Goal: Information Seeking & Learning: Find specific fact

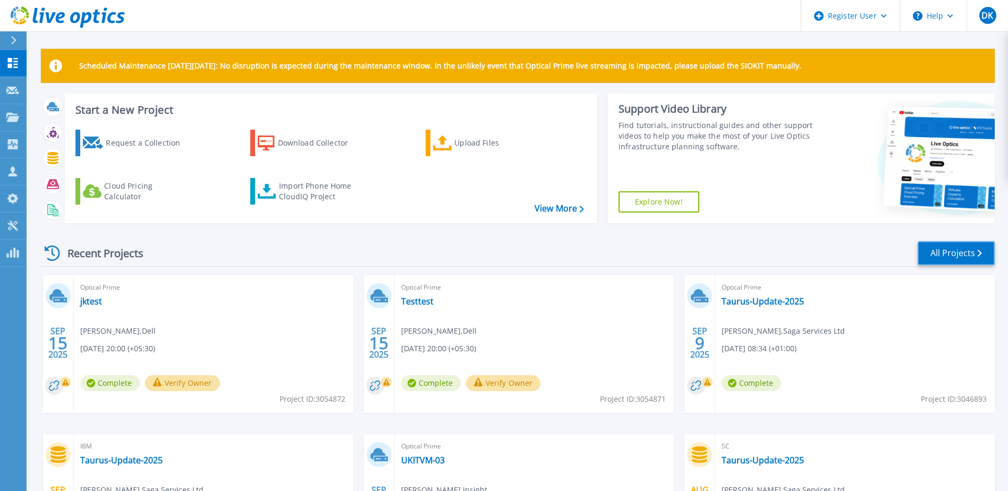
click at [950, 255] on link "All Projects" at bounding box center [955, 253] width 77 height 24
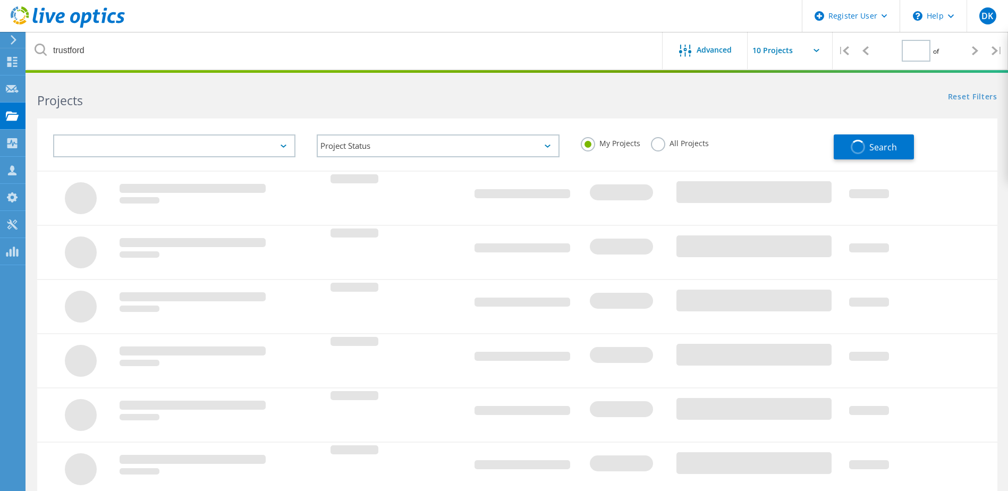
type input "1"
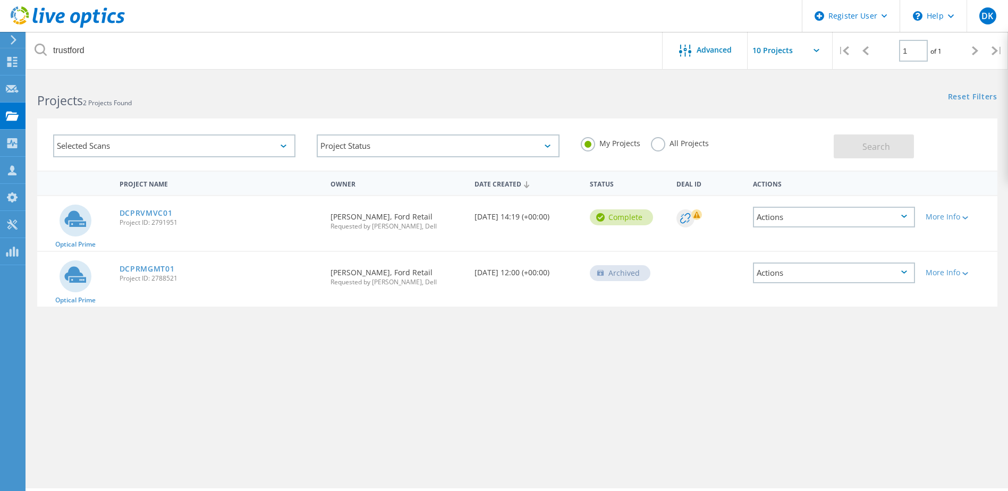
click at [684, 143] on label "All Projects" at bounding box center [680, 142] width 58 height 10
click at [0, 0] on input "All Projects" at bounding box center [0, 0] width 0 height 0
click at [885, 149] on span "Search" at bounding box center [876, 147] width 28 height 12
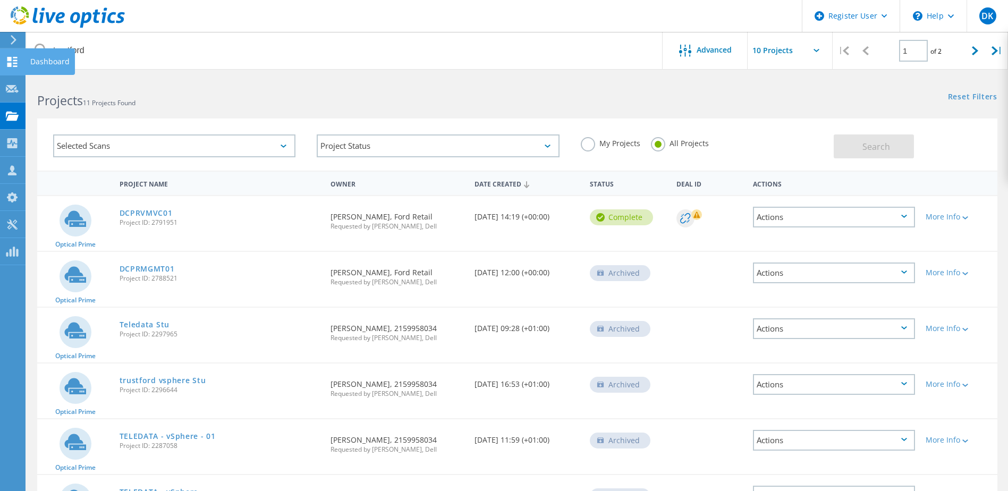
click at [8, 63] on use at bounding box center [12, 62] width 10 height 10
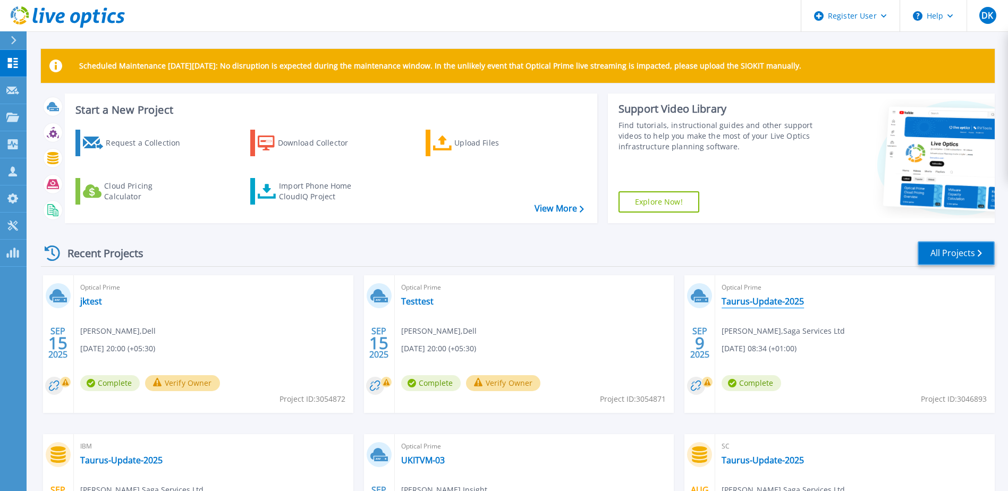
drag, startPoint x: 948, startPoint y: 254, endPoint x: 776, endPoint y: 300, distance: 177.9
click at [947, 254] on link "All Projects" at bounding box center [955, 253] width 77 height 24
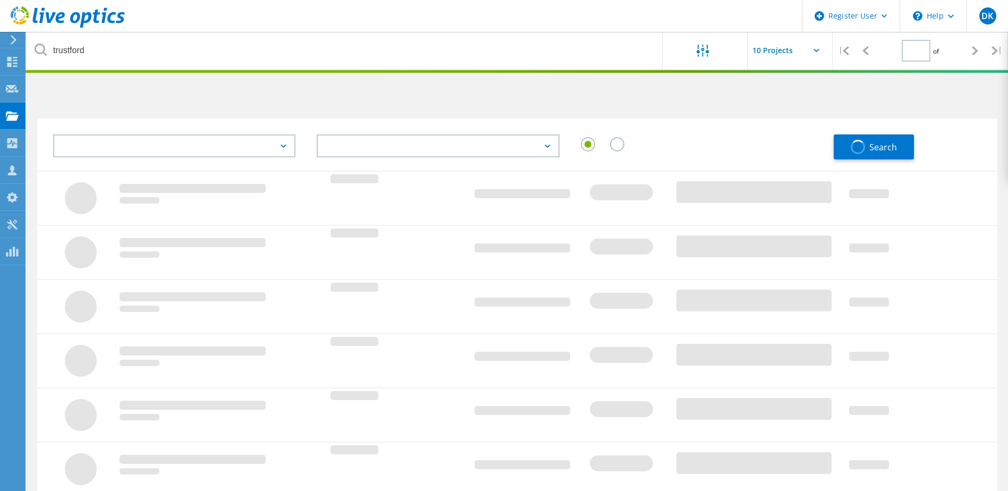
type input "1"
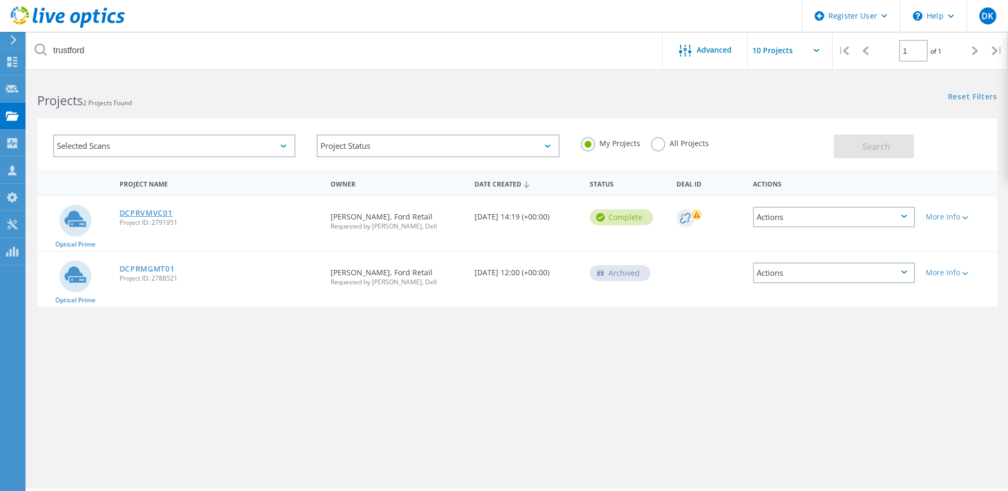
click at [151, 215] on link "DCPRVMVC01" at bounding box center [146, 212] width 53 height 7
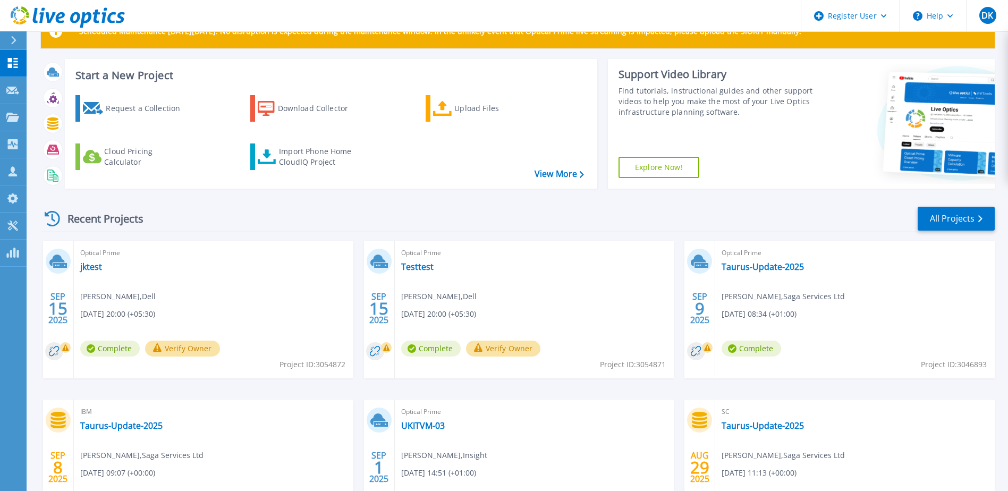
scroll to position [53, 0]
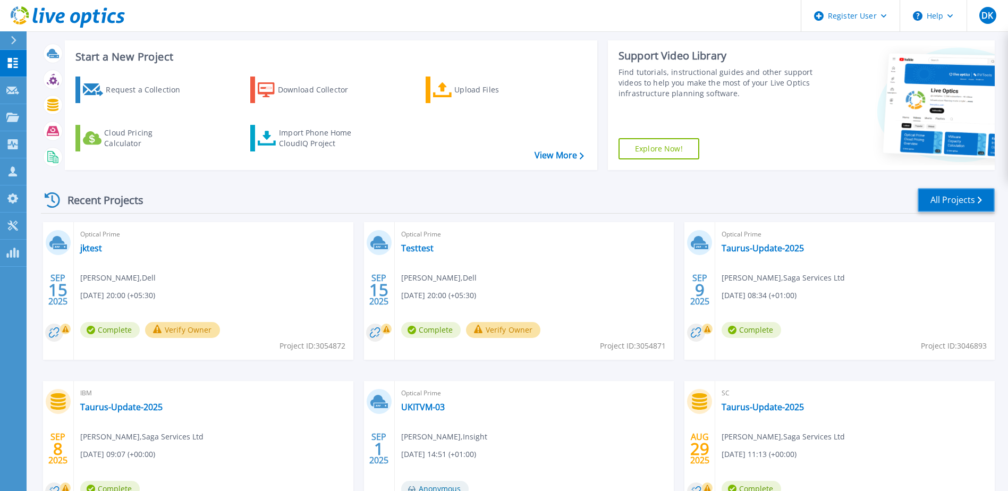
click at [930, 199] on link "All Projects" at bounding box center [955, 200] width 77 height 24
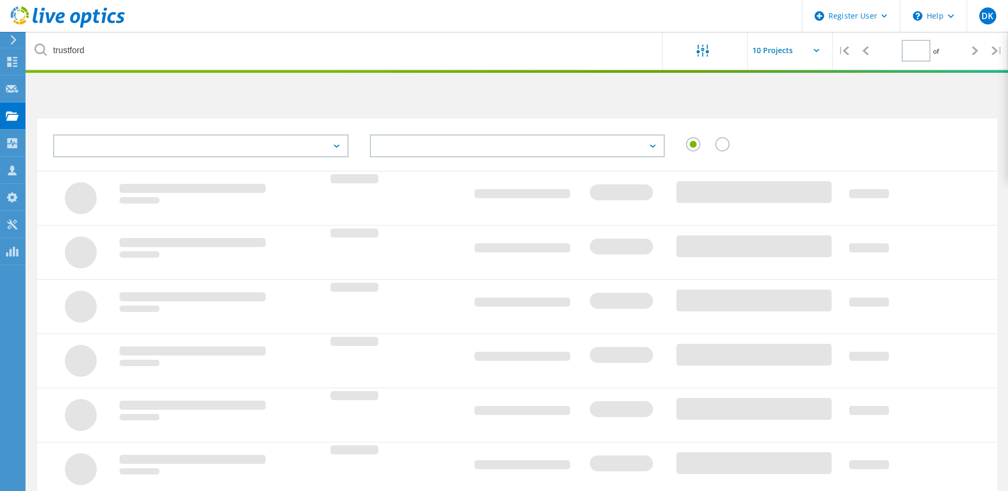
type input "1"
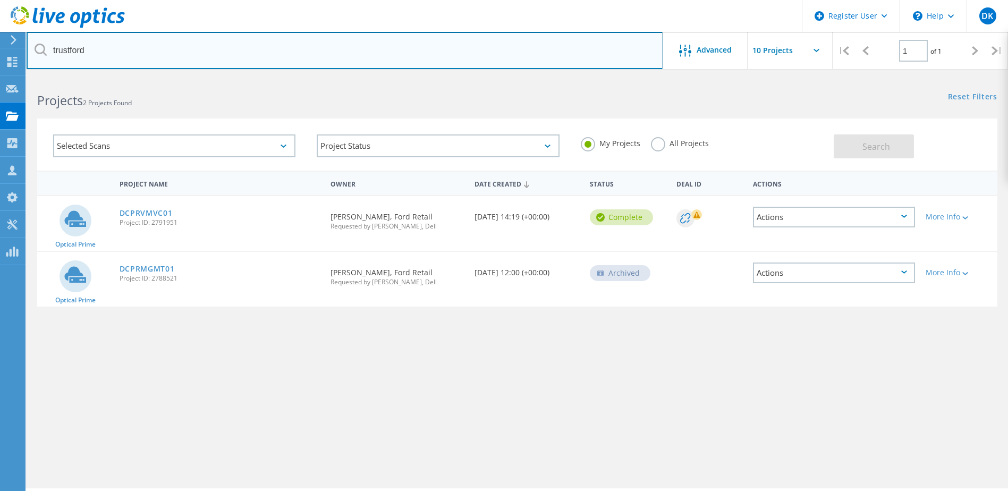
click at [185, 45] on input "trustford" at bounding box center [345, 50] width 636 height 37
type input "t"
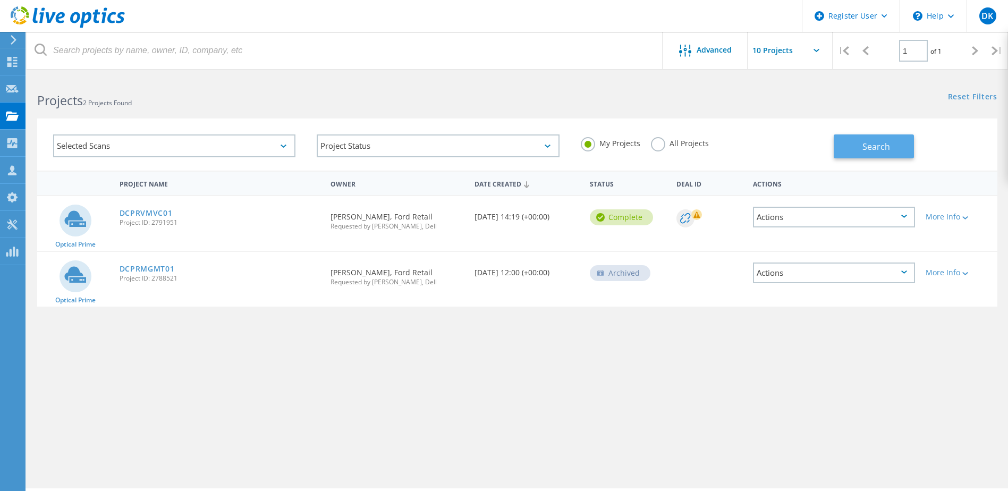
click at [863, 146] on span "Search" at bounding box center [876, 147] width 28 height 12
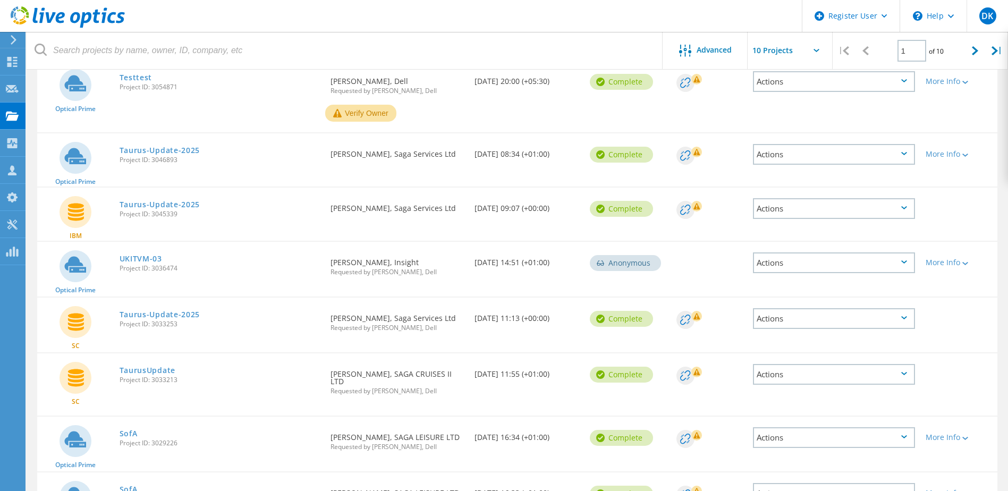
scroll to position [121, 0]
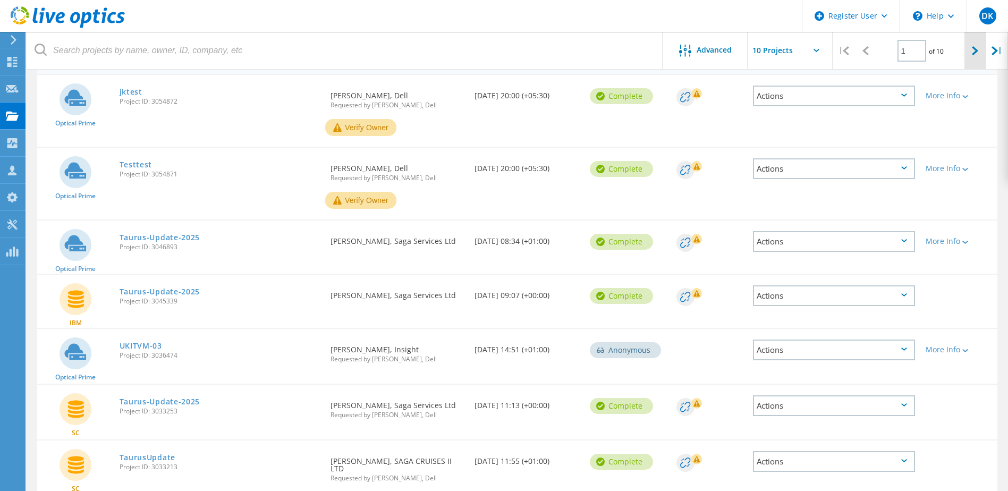
click at [978, 53] on div at bounding box center [975, 51] width 22 height 38
type input "2"
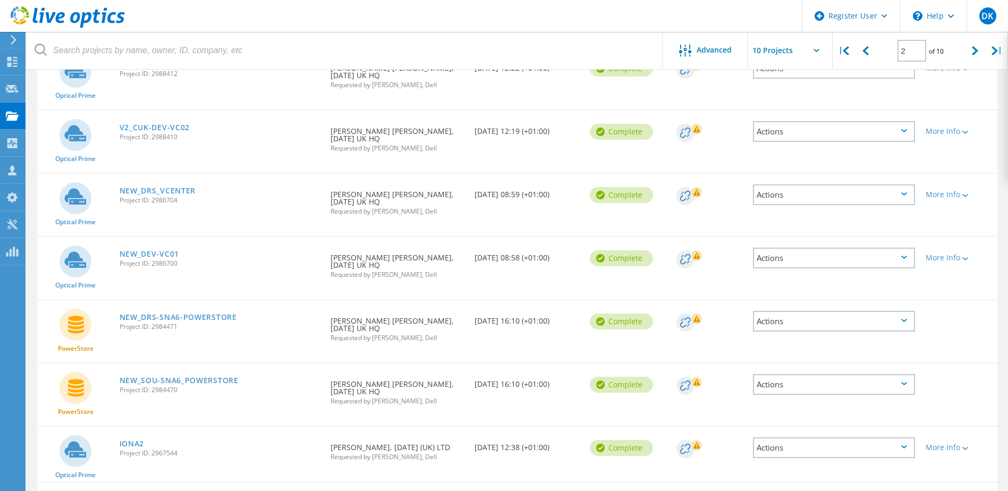
scroll to position [227, 0]
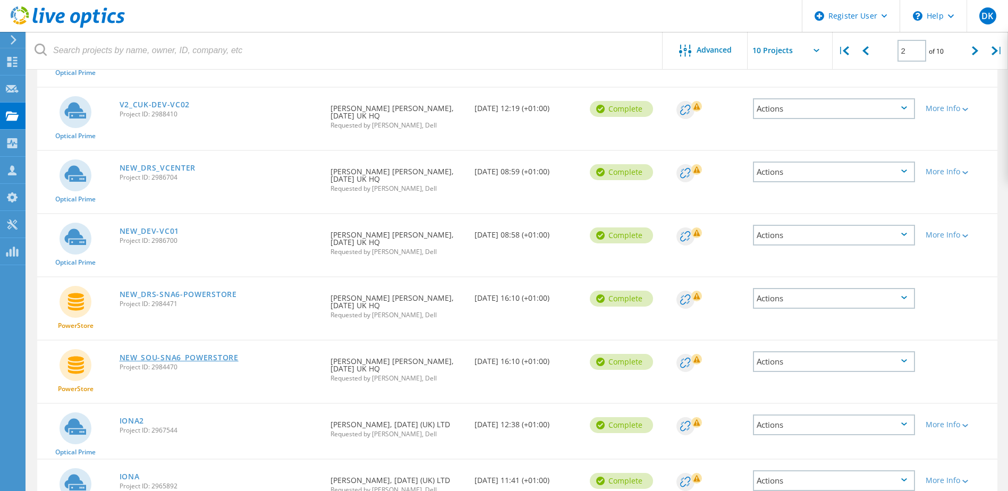
click at [207, 354] on link "NEW_SOU-SNA6_POWERSTORE" at bounding box center [179, 357] width 119 height 7
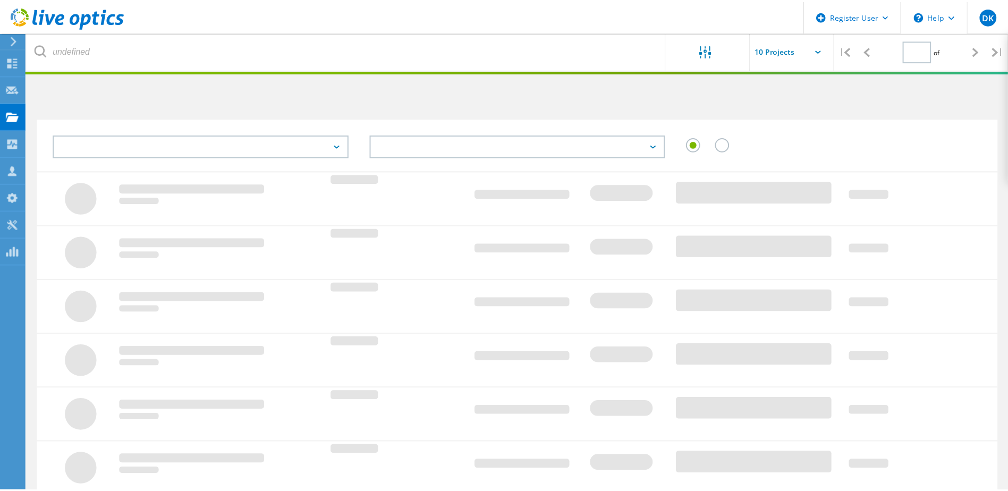
scroll to position [227, 0]
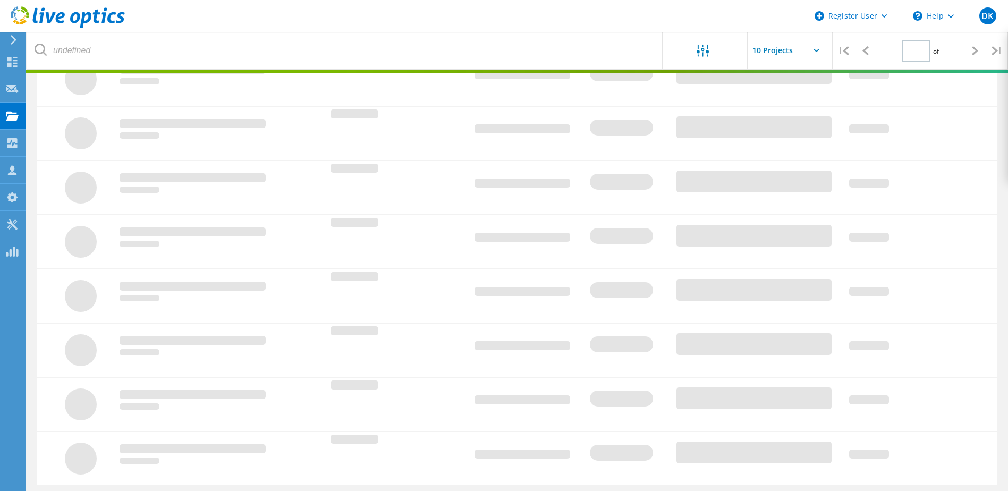
type input "2"
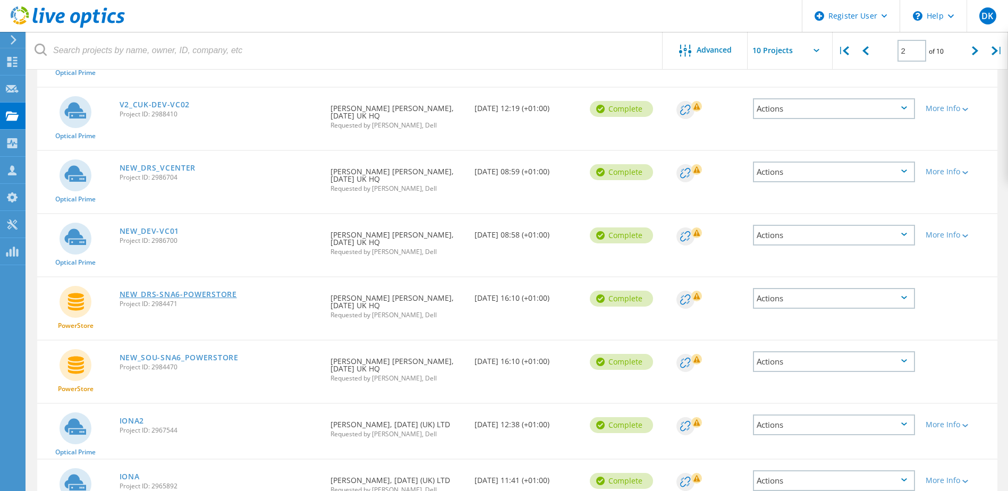
click at [215, 291] on link "NEW_DRS-SNA6-POWERSTORE" at bounding box center [178, 294] width 117 height 7
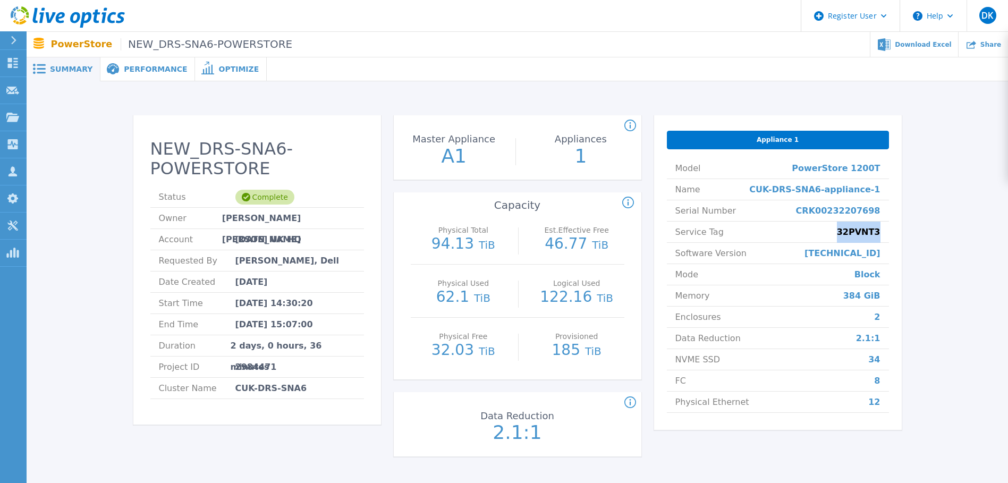
drag, startPoint x: 883, startPoint y: 237, endPoint x: 840, endPoint y: 240, distance: 43.6
click at [840, 240] on li "Service Tag 32PVNT3" at bounding box center [778, 232] width 222 height 21
click at [893, 233] on div "Appliance 1 Model PowerStore 1200T Name CUK-DRS-SNA6-appliance-1 Serial Number …" at bounding box center [778, 272] width 248 height 314
drag, startPoint x: 892, startPoint y: 232, endPoint x: 843, endPoint y: 233, distance: 48.9
click at [843, 233] on div "Appliance 1 Model PowerStore 1200T Name CUK-DRS-SNA6-appliance-1 Serial Number …" at bounding box center [778, 272] width 248 height 314
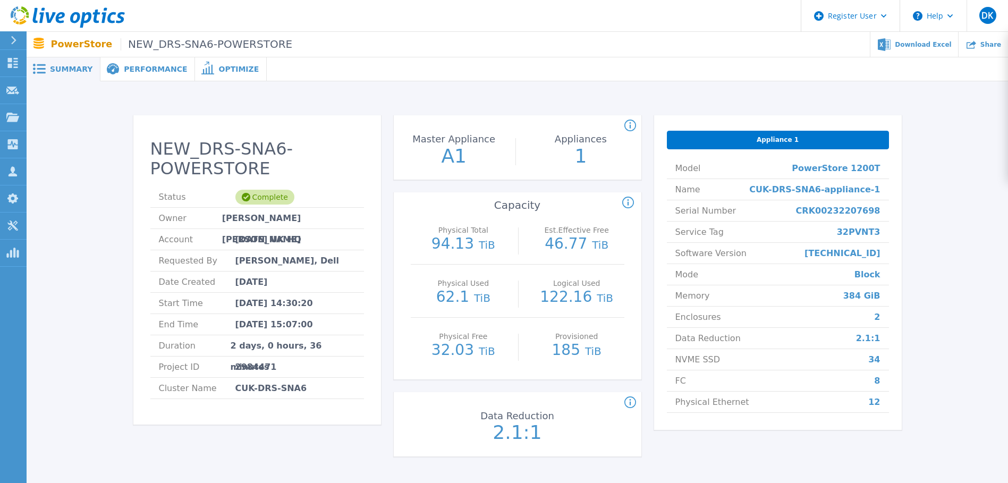
click at [145, 68] on span "Performance" at bounding box center [155, 68] width 63 height 7
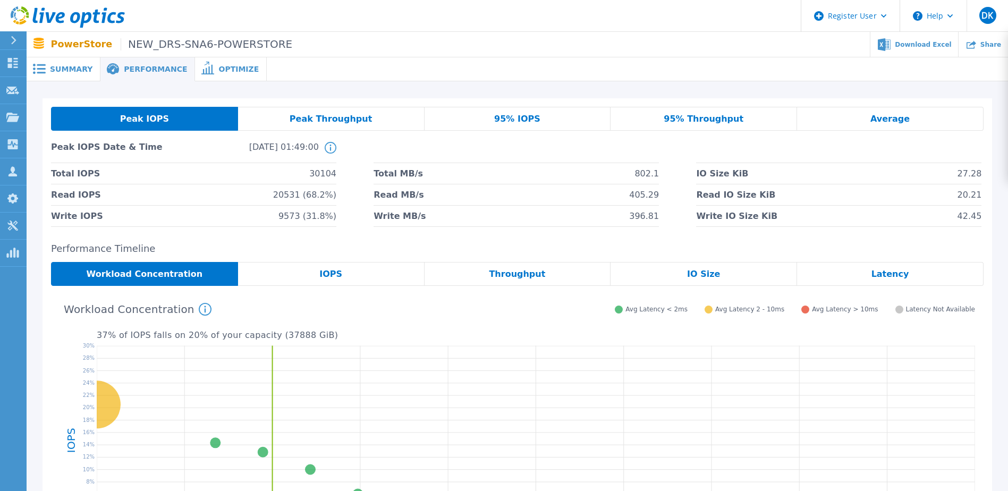
click at [72, 73] on span "Summary" at bounding box center [71, 68] width 42 height 7
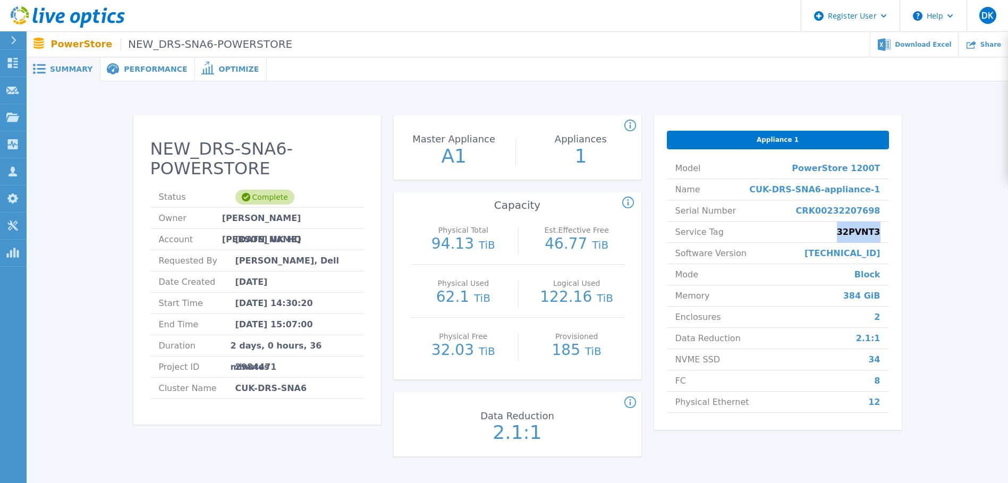
drag, startPoint x: 881, startPoint y: 234, endPoint x: 845, endPoint y: 236, distance: 36.7
click at [845, 236] on li "Service Tag 32PVNT3" at bounding box center [778, 232] width 222 height 21
click at [890, 230] on div "Appliance 1 Model PowerStore 1200T Name CUK-DRS-SNA6-appliance-1 Serial Number …" at bounding box center [778, 272] width 248 height 314
drag, startPoint x: 889, startPoint y: 234, endPoint x: 839, endPoint y: 235, distance: 50.0
click at [839, 235] on div "Appliance 1 Model PowerStore 1200T Name CUK-DRS-SNA6-appliance-1 Serial Number …" at bounding box center [778, 272] width 248 height 314
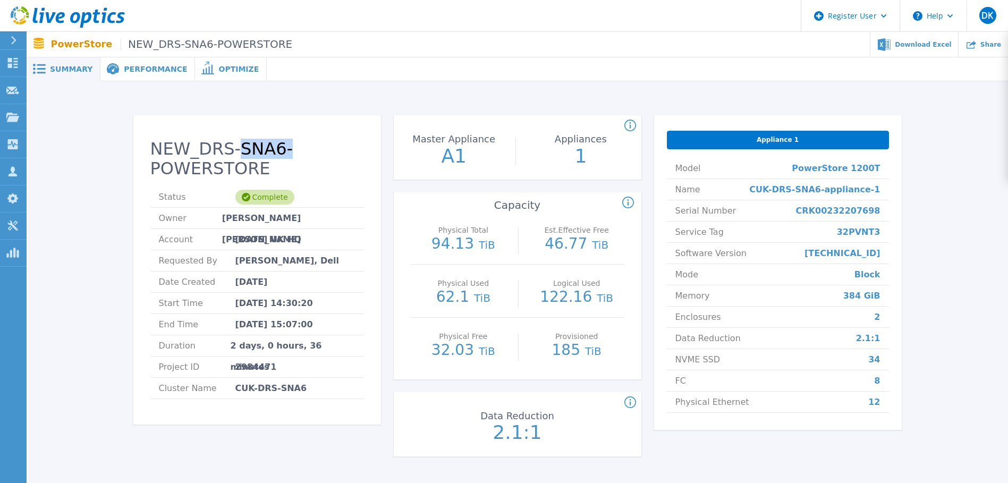
drag, startPoint x: 230, startPoint y: 152, endPoint x: 273, endPoint y: 155, distance: 43.1
click at [273, 155] on h2 "NEW_DRS-SNA6-POWERSTORE" at bounding box center [257, 158] width 214 height 39
click at [146, 67] on span "Performance" at bounding box center [155, 68] width 63 height 7
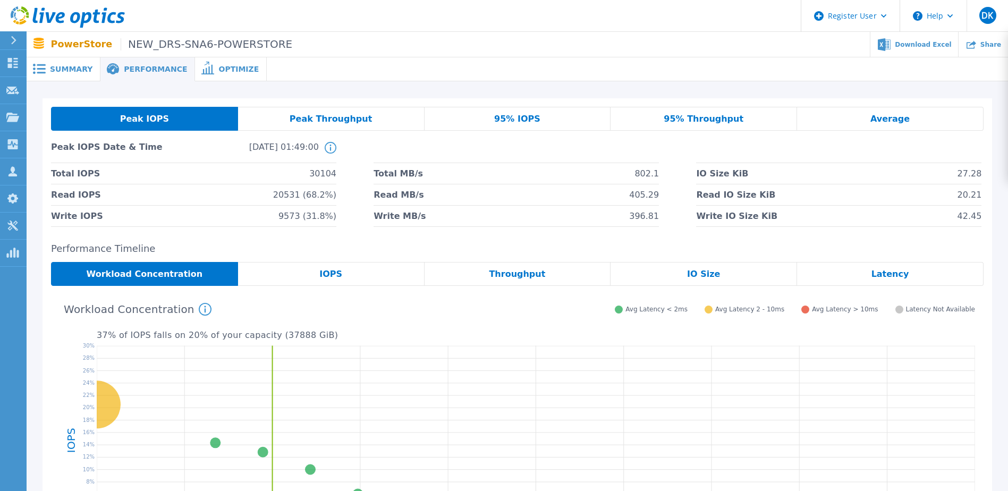
click at [76, 69] on span "Summary" at bounding box center [71, 68] width 42 height 7
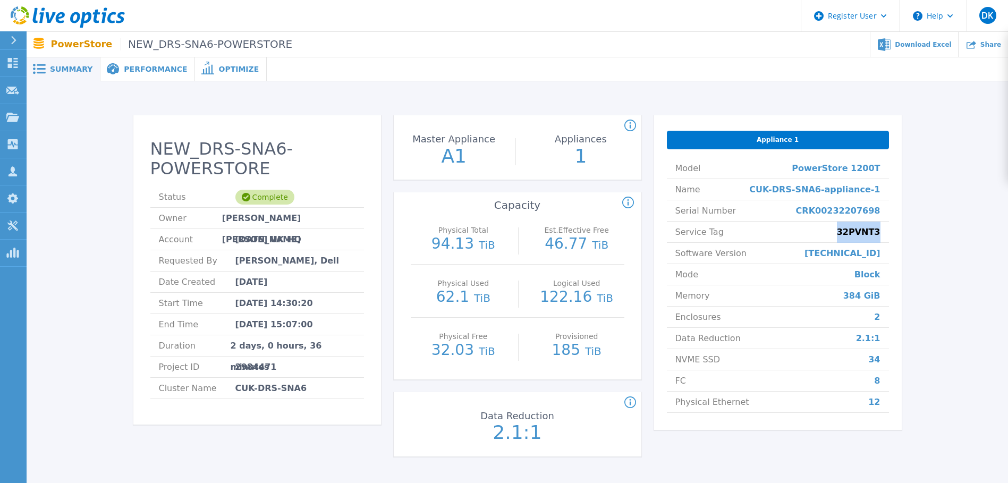
drag, startPoint x: 887, startPoint y: 229, endPoint x: 844, endPoint y: 232, distance: 43.1
click at [844, 232] on li "Service Tag 32PVNT3" at bounding box center [778, 232] width 222 height 21
copy span "32PVNT3"
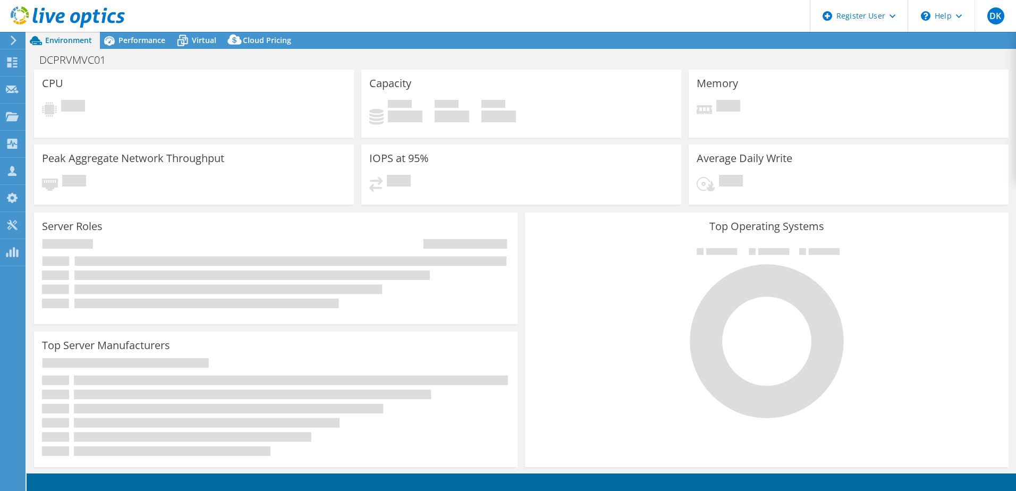
select select "EULondon"
select select "USD"
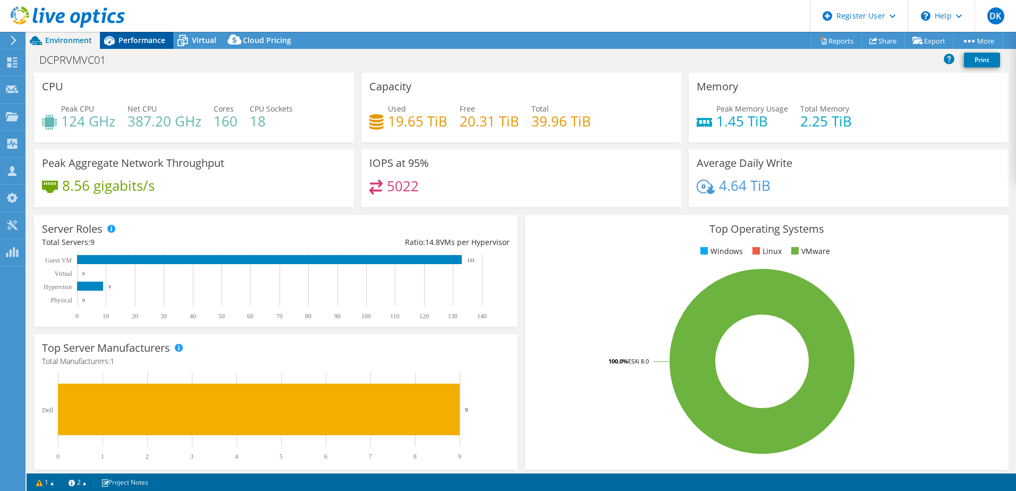
click at [146, 38] on span "Performance" at bounding box center [141, 40] width 47 height 10
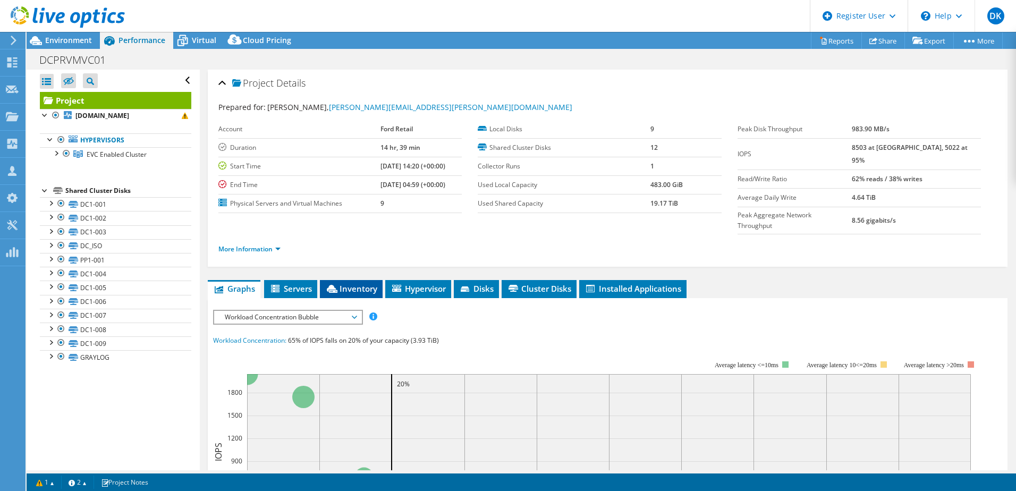
click at [351, 283] on span "Inventory" at bounding box center [351, 288] width 52 height 11
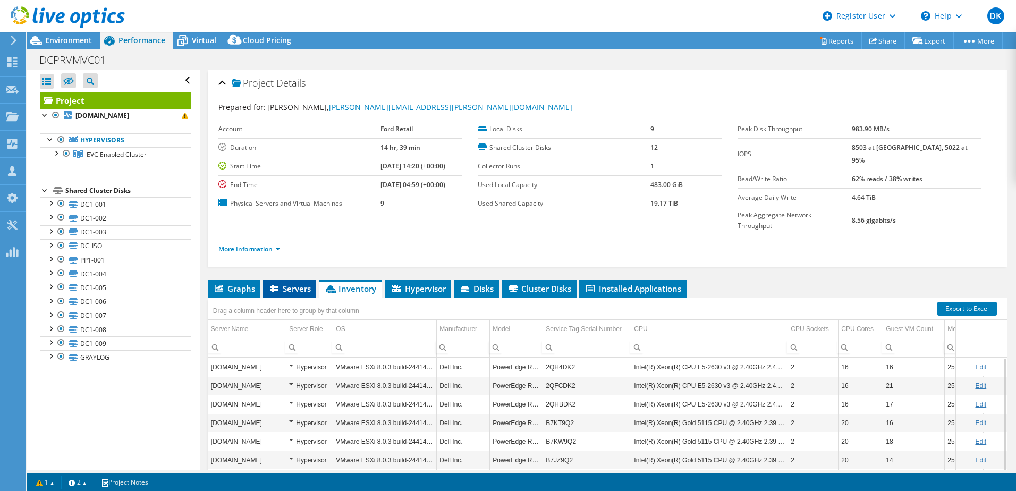
click at [295, 283] on span "Servers" at bounding box center [289, 288] width 42 height 11
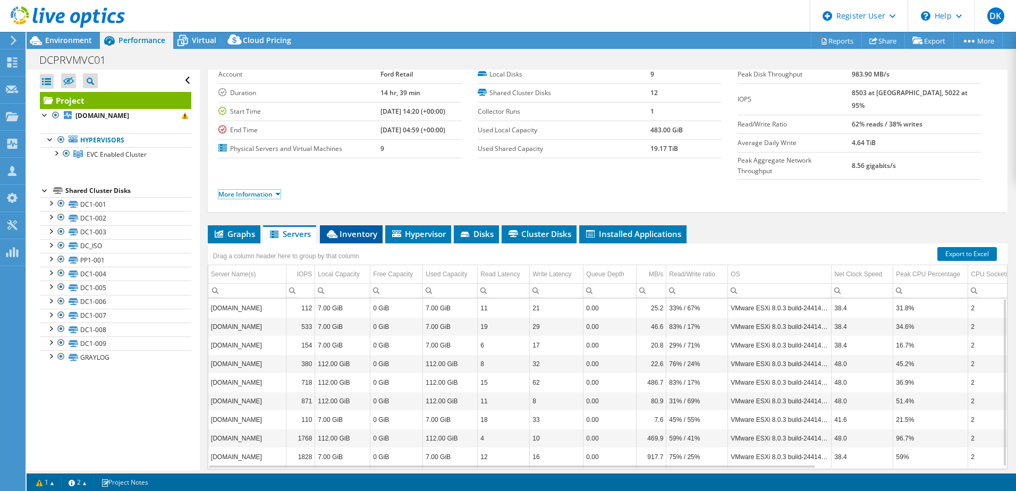
scroll to position [73, 0]
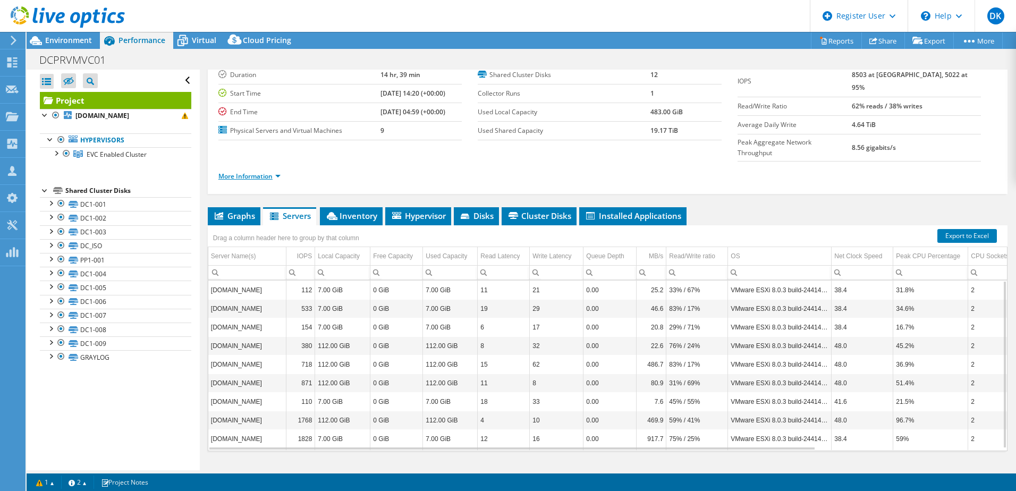
drag, startPoint x: 261, startPoint y: 157, endPoint x: 274, endPoint y: 158, distance: 12.8
click at [262, 172] on link "More Information" at bounding box center [249, 176] width 62 height 9
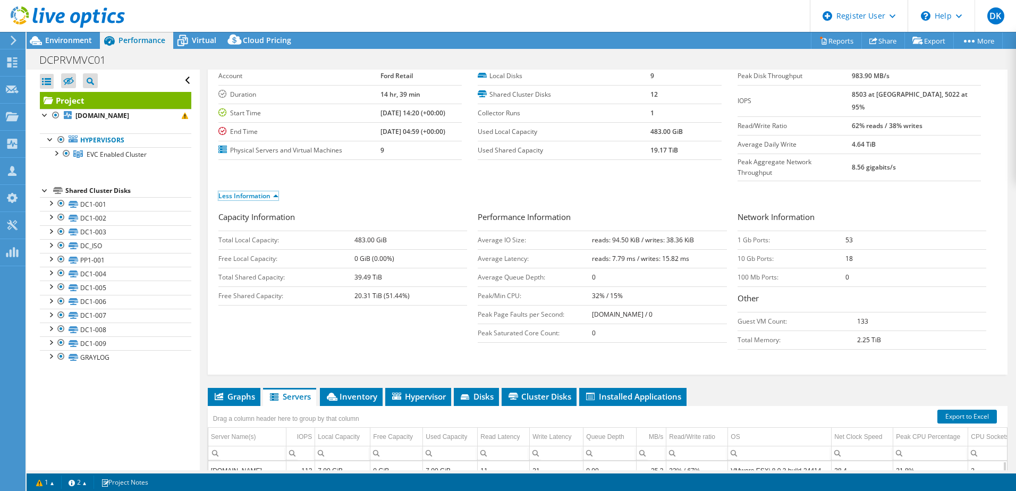
scroll to position [159, 0]
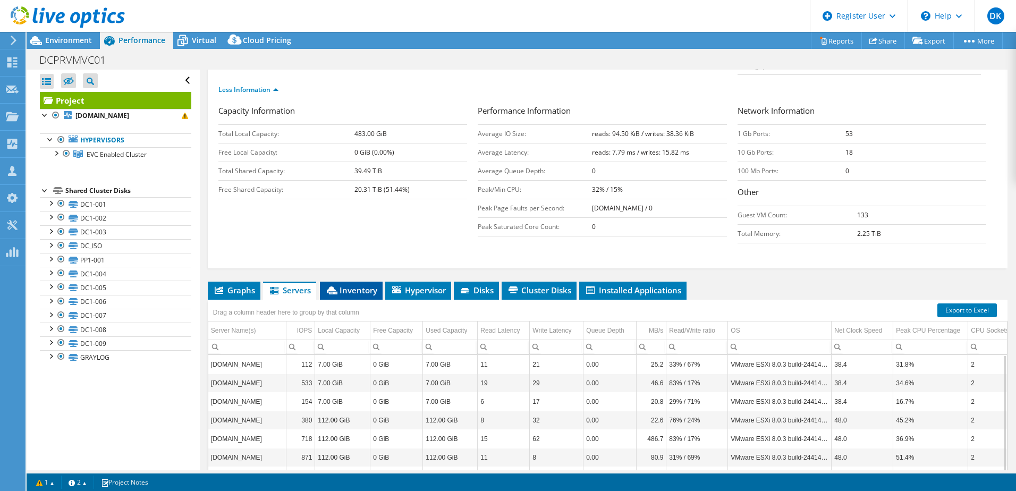
click at [351, 285] on span "Inventory" at bounding box center [351, 290] width 52 height 11
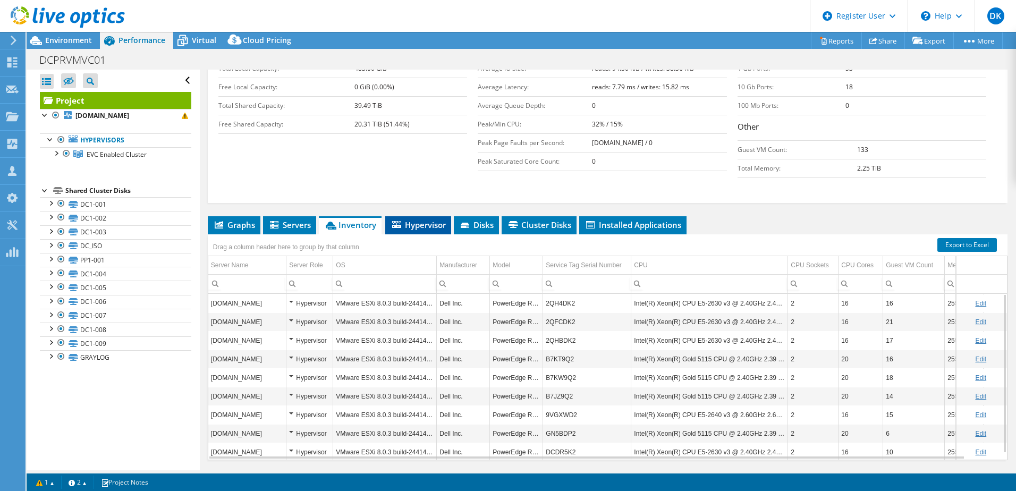
scroll to position [234, 0]
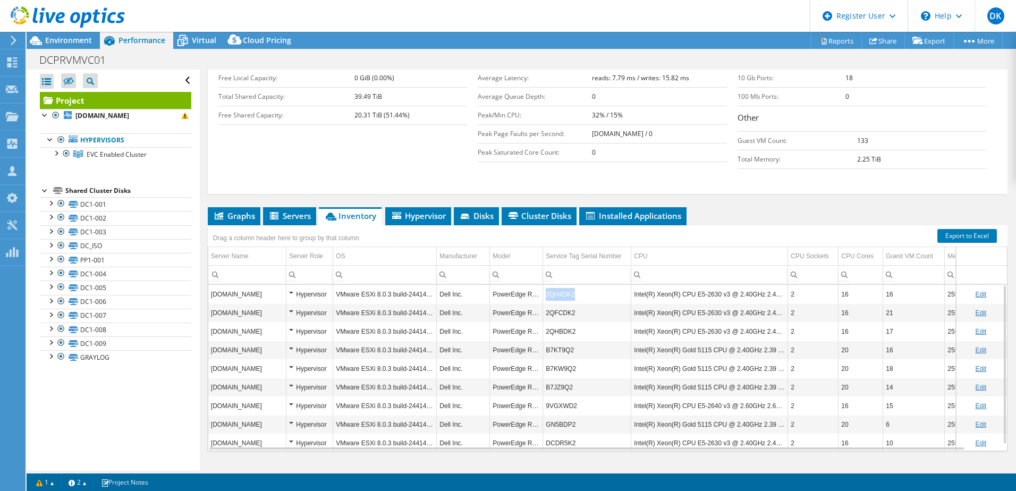
drag, startPoint x: 575, startPoint y: 276, endPoint x: 546, endPoint y: 276, distance: 29.2
click at [546, 285] on td "2QH4DK2" at bounding box center [587, 294] width 88 height 19
